Goal: Check status: Check status

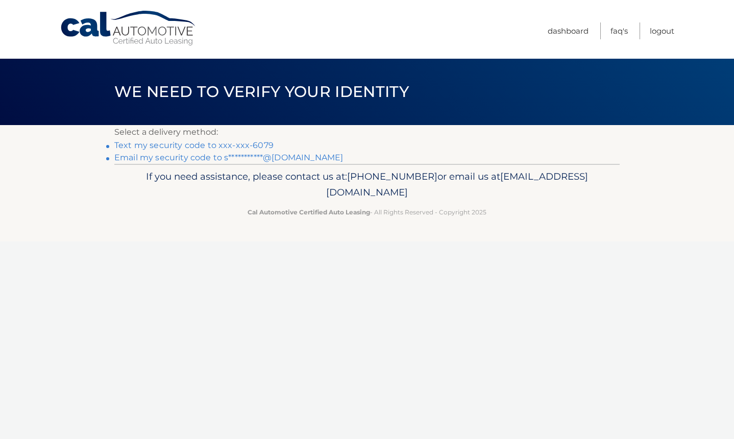
click at [240, 142] on link "Text my security code to xxx-xxx-6079" at bounding box center [193, 145] width 159 height 10
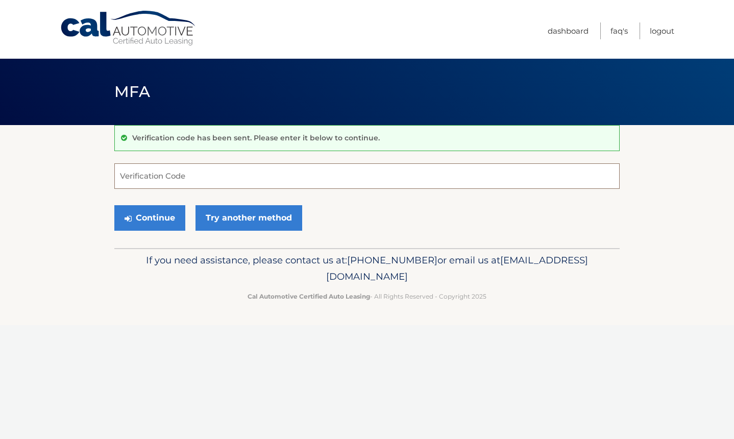
click at [244, 178] on input "Verification Code" at bounding box center [367, 176] width 506 height 26
type input "227062"
click at [161, 212] on button "Continue" at bounding box center [149, 218] width 71 height 26
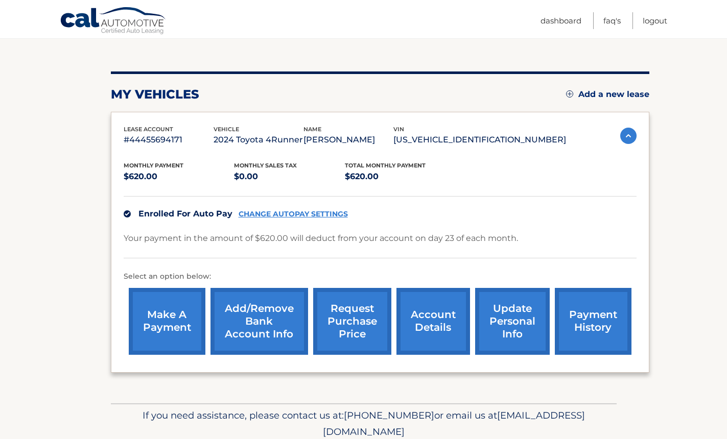
scroll to position [141, 0]
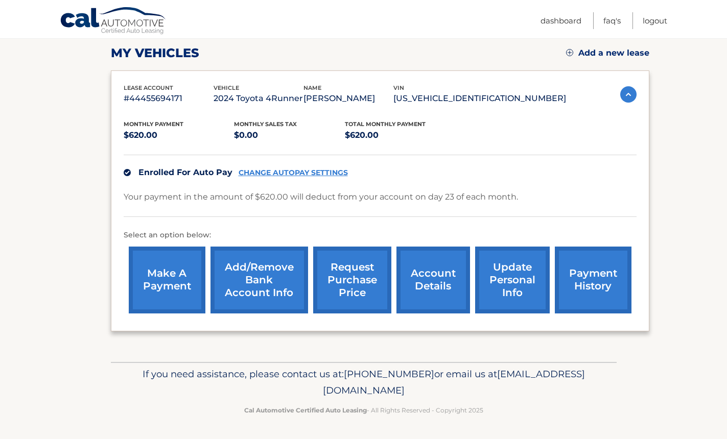
click at [593, 267] on link "payment history" at bounding box center [593, 280] width 77 height 67
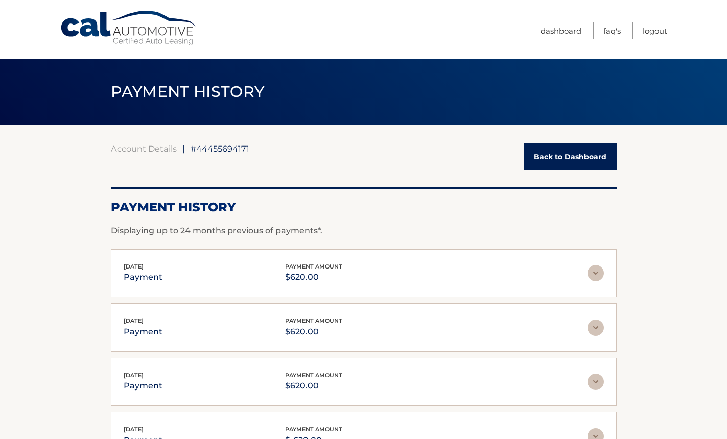
click at [599, 272] on img at bounding box center [595, 273] width 16 height 16
